Goal: Browse casually: Explore the website without a specific task or goal

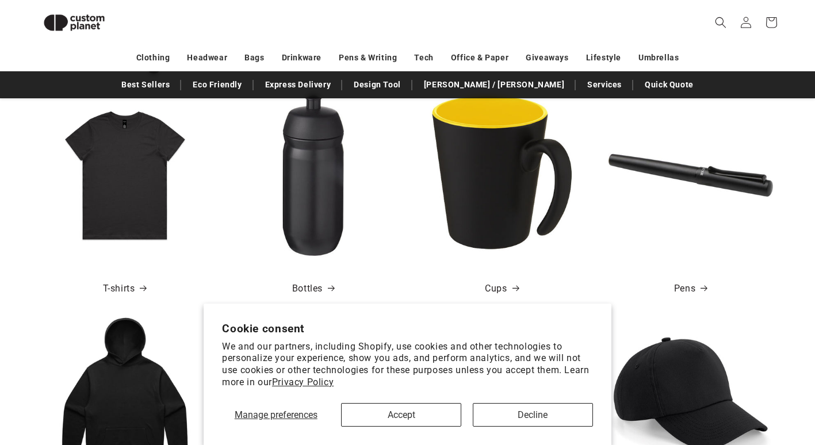
scroll to position [445, 0]
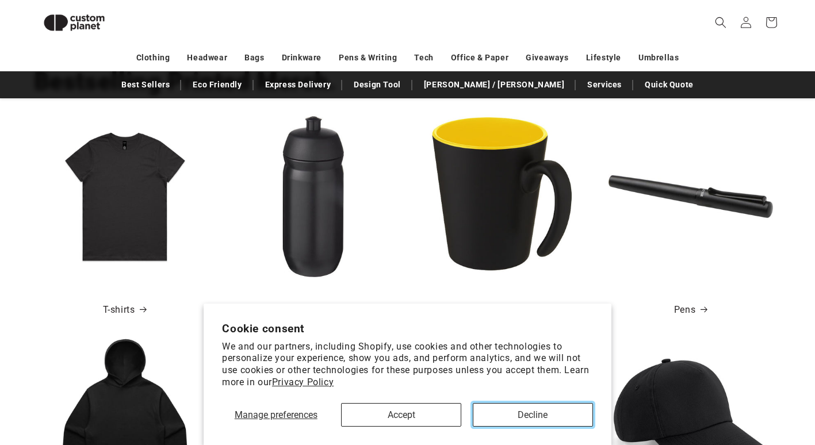
click at [516, 409] on button "Decline" at bounding box center [533, 415] width 120 height 24
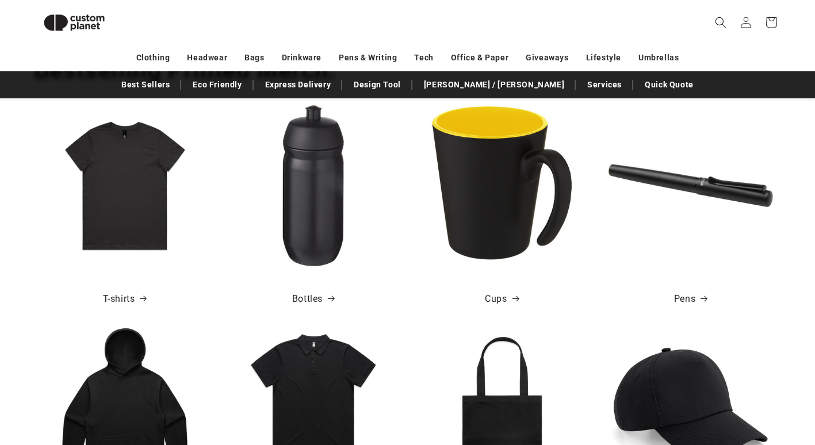
scroll to position [0, 0]
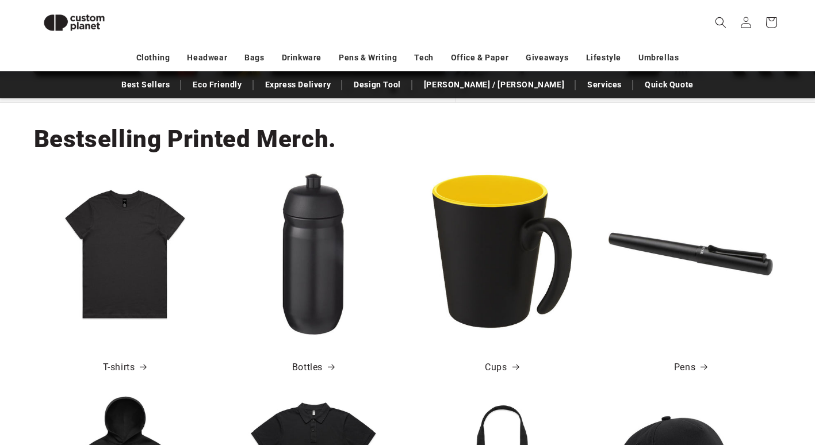
click at [512, 267] on img at bounding box center [502, 254] width 164 height 164
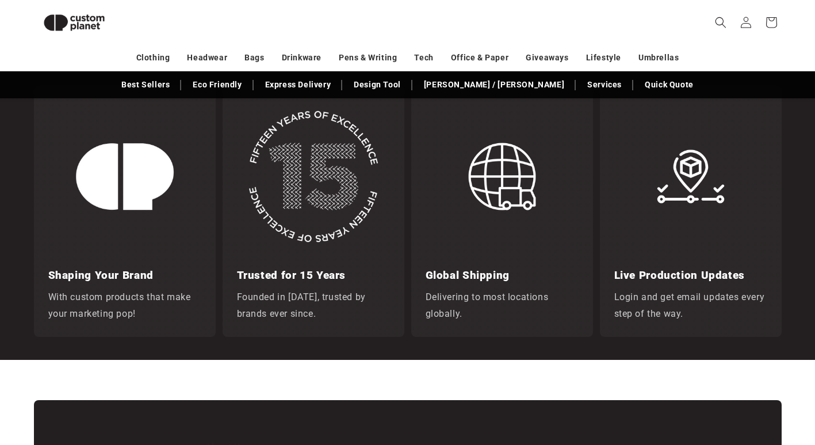
scroll to position [1710, 0]
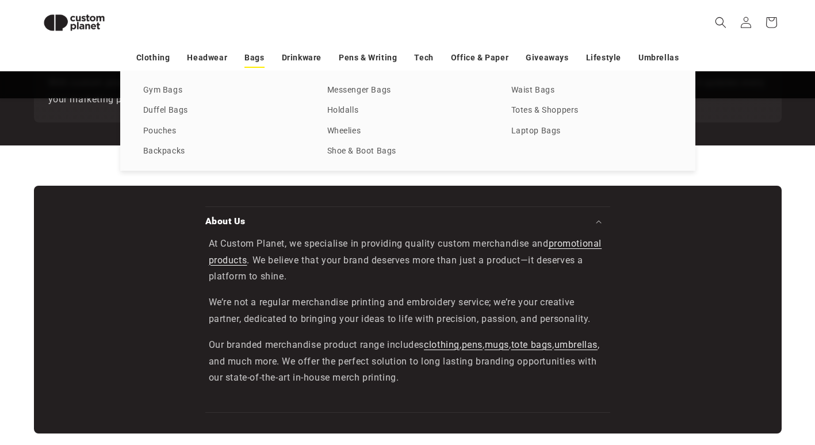
click at [259, 58] on link "Bags" at bounding box center [254, 58] width 20 height 20
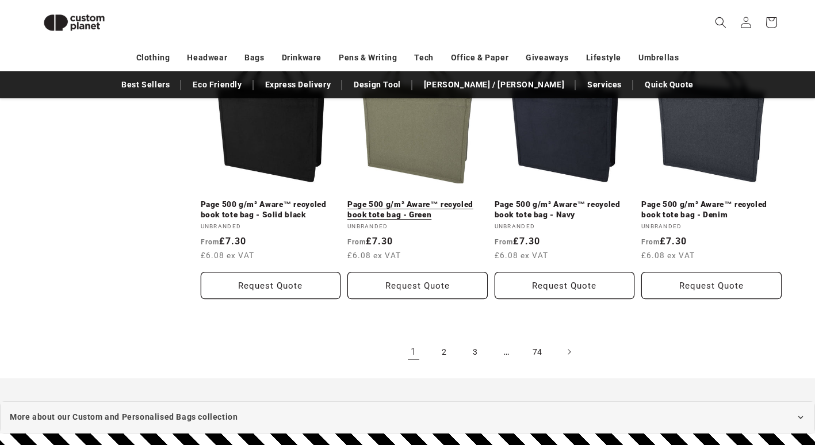
scroll to position [2517, 0]
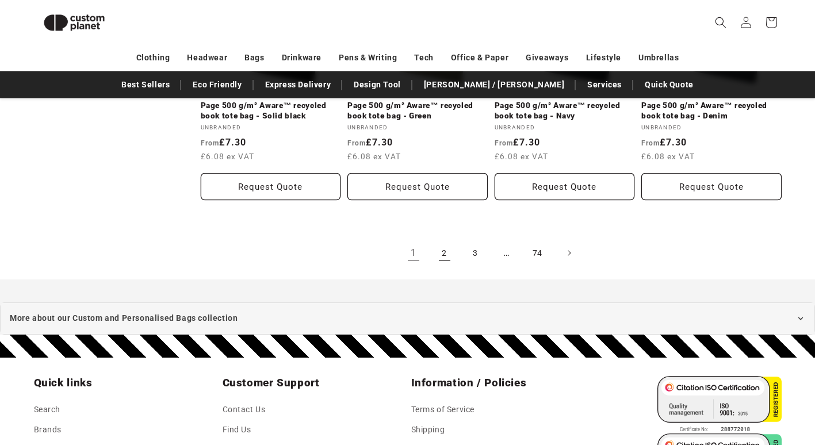
click at [445, 246] on link "2" at bounding box center [444, 252] width 25 height 25
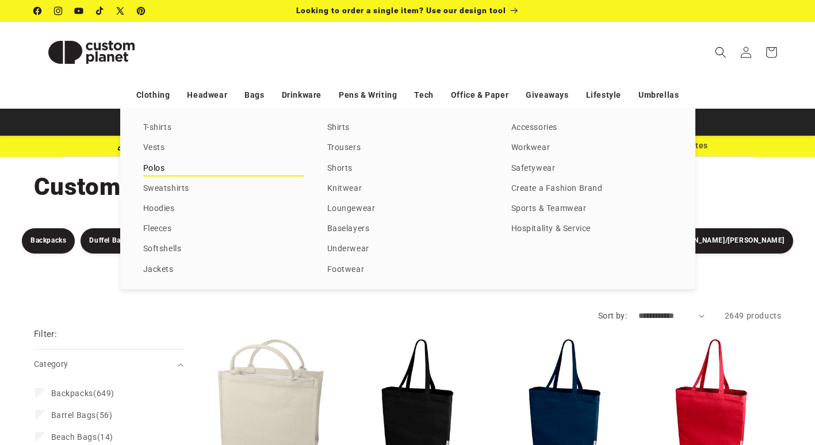
click at [150, 164] on link "Polos" at bounding box center [223, 169] width 161 height 16
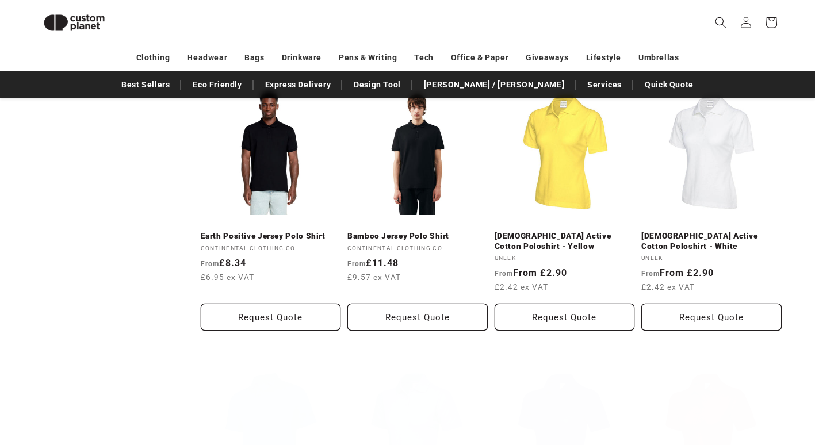
scroll to position [675, 0]
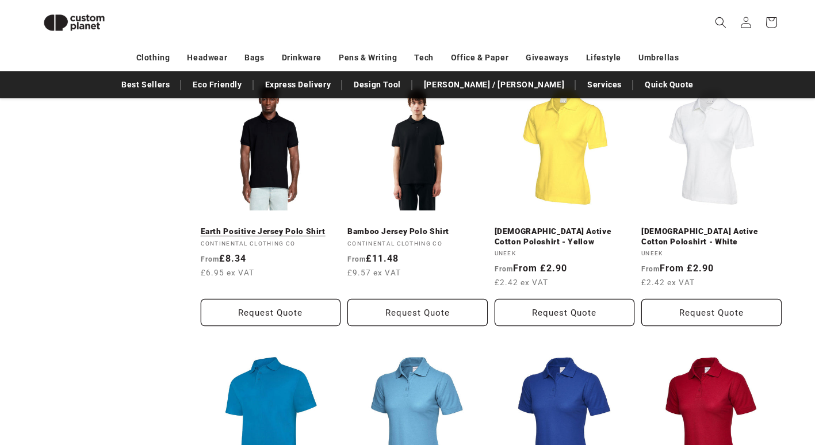
click at [267, 227] on link "Earth Positive Jersey Polo Shirt" at bounding box center [271, 232] width 140 height 10
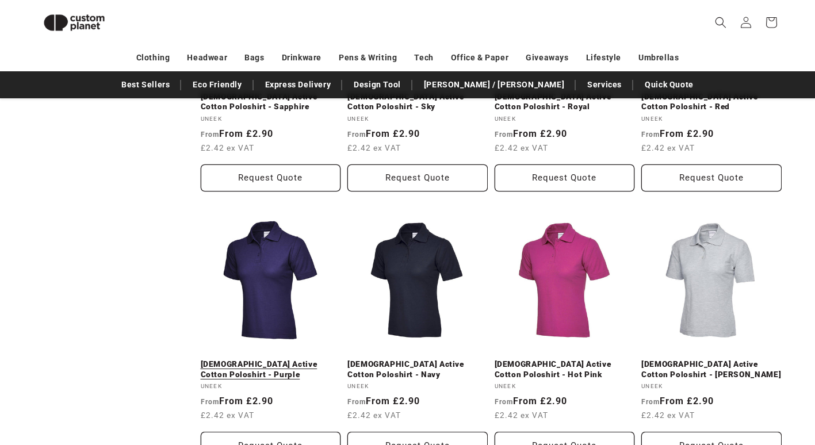
scroll to position [1192, 0]
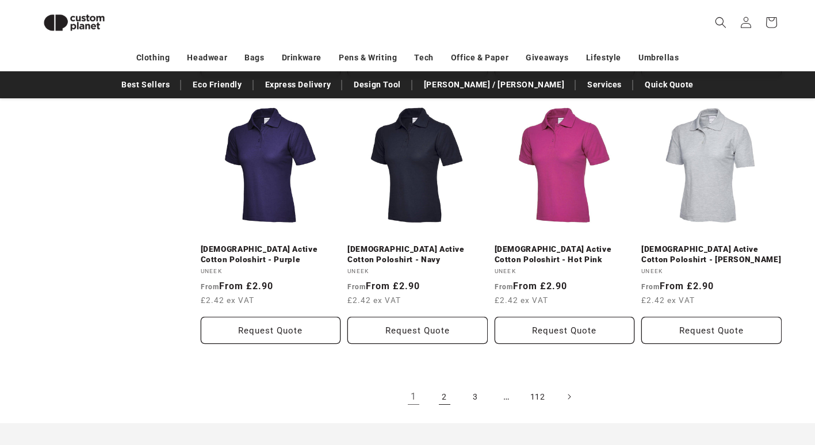
click at [443, 400] on link "2" at bounding box center [444, 396] width 25 height 25
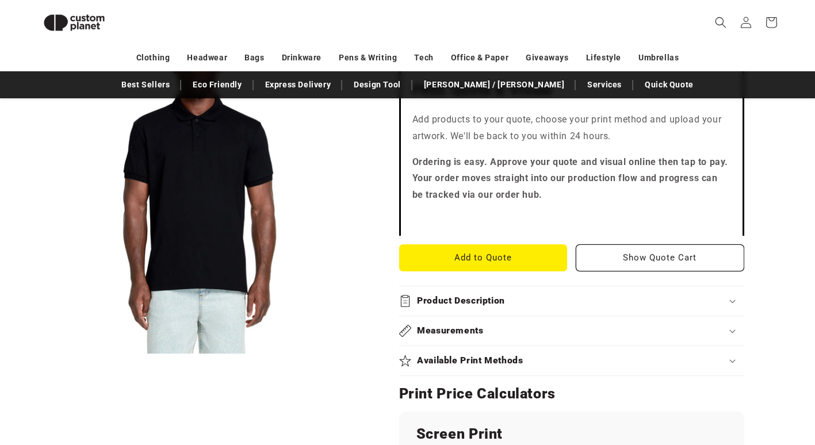
scroll to position [330, 0]
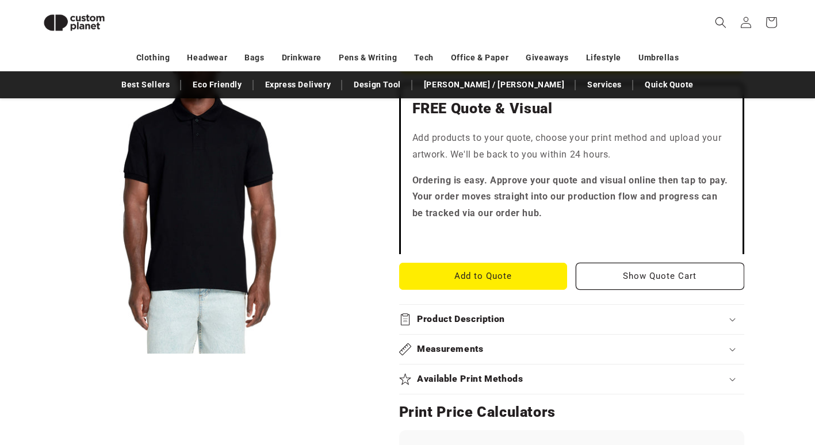
click at [34, 354] on button "Open media 1 in modal" at bounding box center [34, 354] width 0 height 0
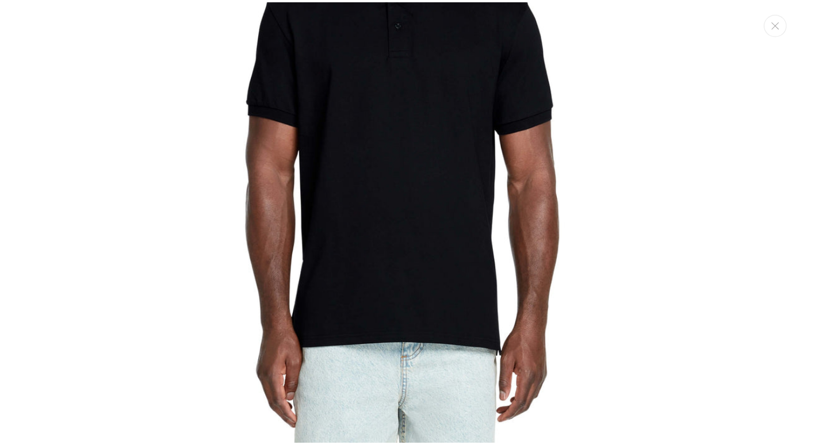
scroll to position [0, 0]
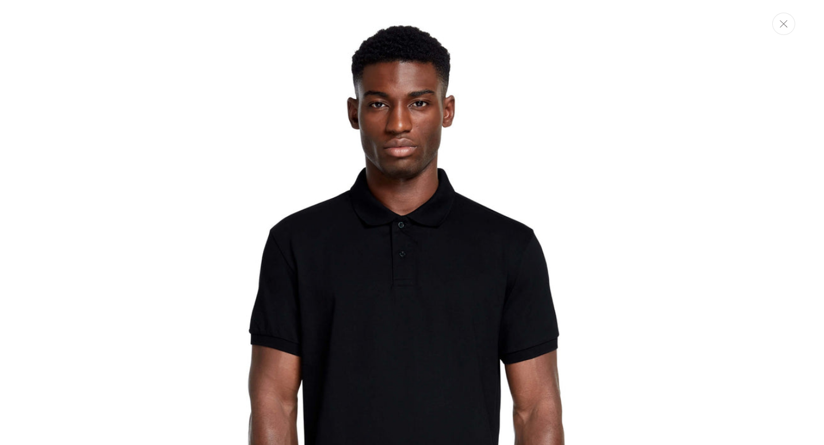
click at [780, 24] on icon "Close" at bounding box center [783, 23] width 8 height 7
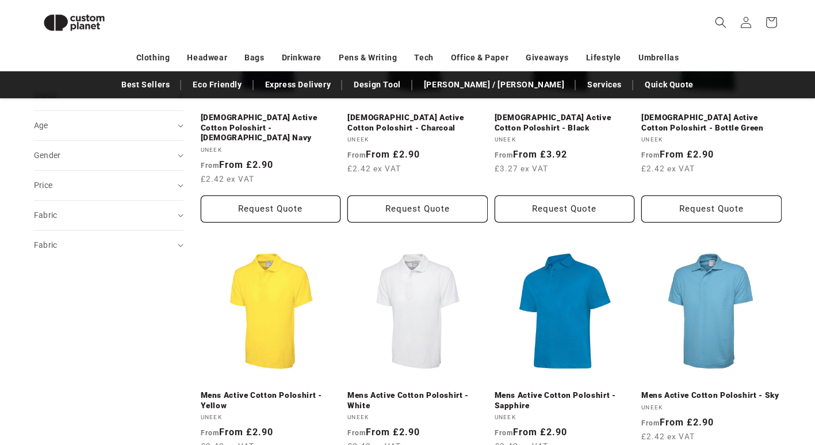
scroll to position [272, 0]
